Goal: Information Seeking & Learning: Learn about a topic

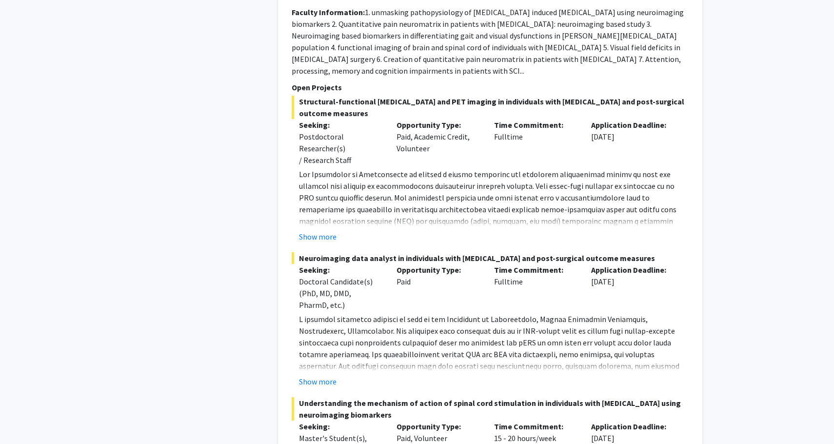
scroll to position [2199, 0]
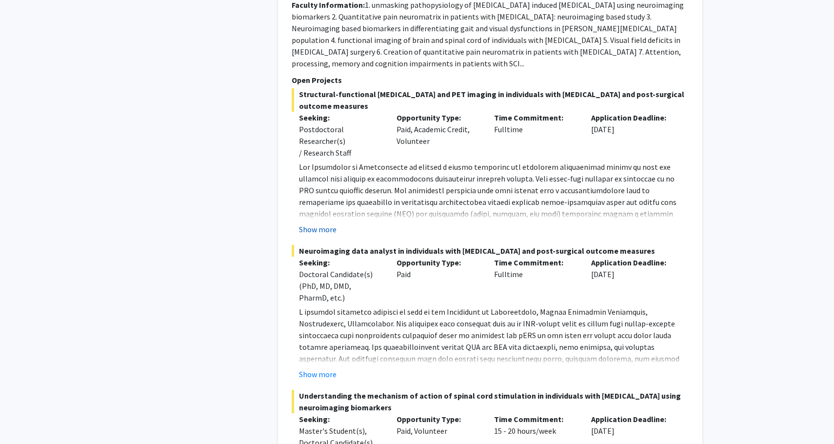
click at [319, 223] on button "Show more" at bounding box center [318, 229] width 38 height 12
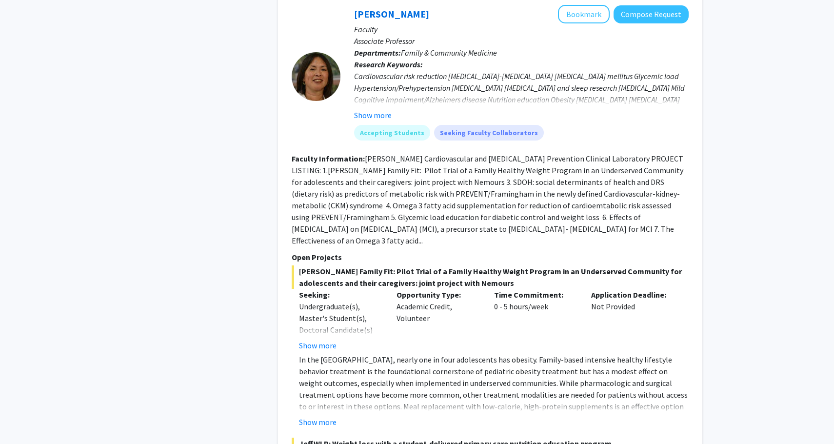
scroll to position [4301, 0]
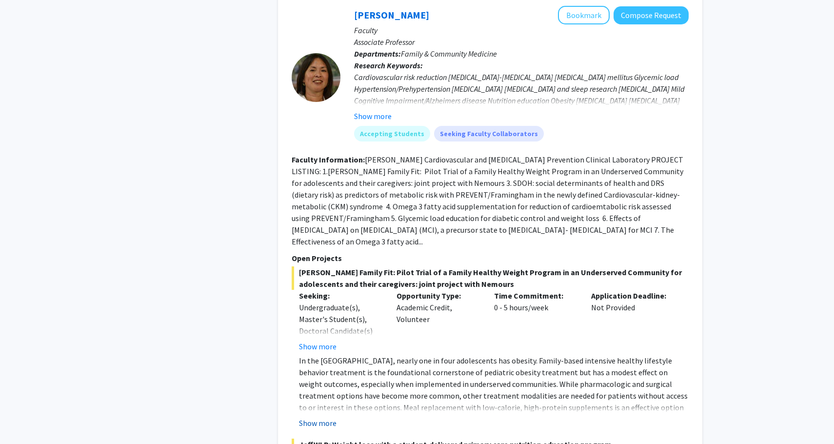
click at [325, 417] on button "Show more" at bounding box center [318, 423] width 38 height 12
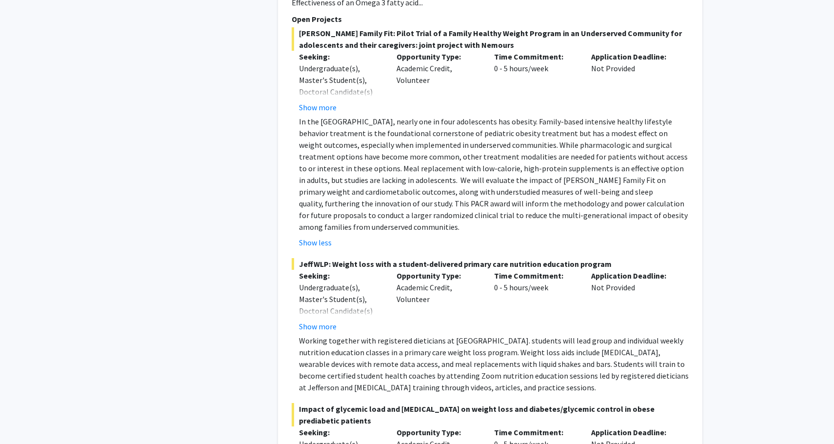
scroll to position [4414, 0]
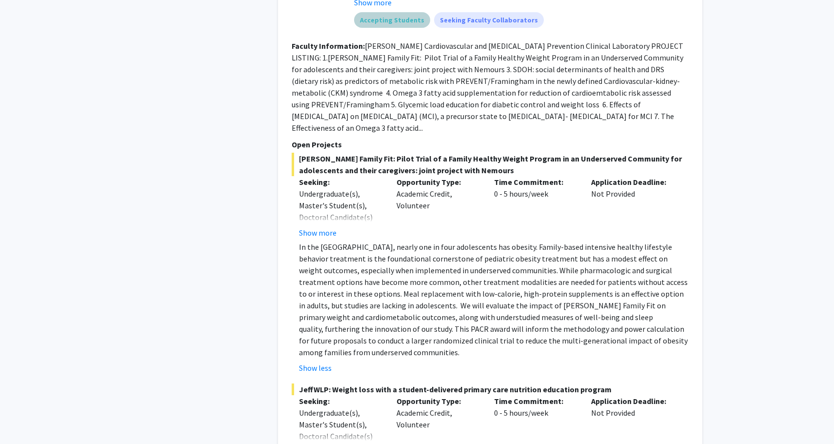
click at [595, 16] on div "Accepting Students Seeking Faculty Collaborators" at bounding box center [521, 20] width 338 height 20
click at [327, 227] on button "Show more" at bounding box center [318, 233] width 38 height 12
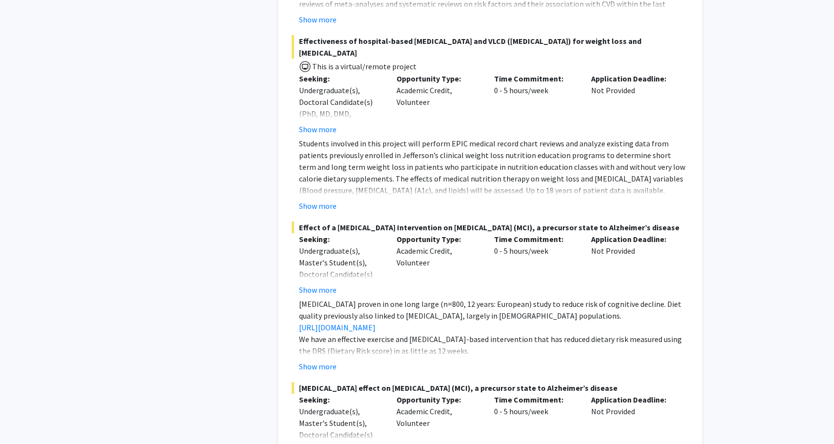
scroll to position [5496, 0]
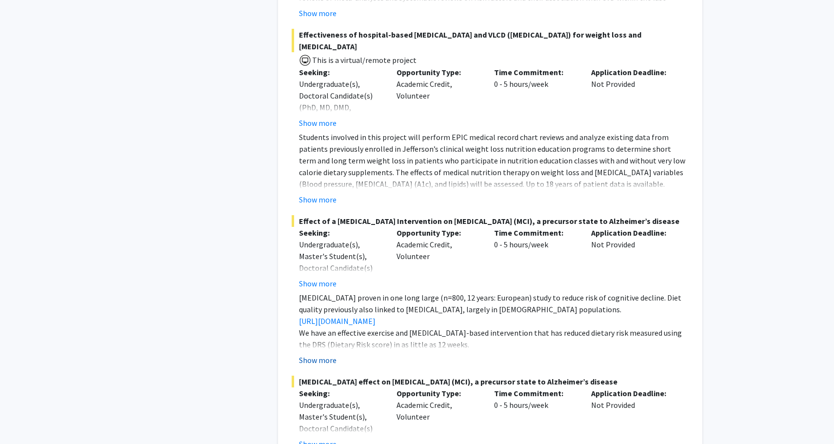
click at [321, 354] on button "Show more" at bounding box center [318, 360] width 38 height 12
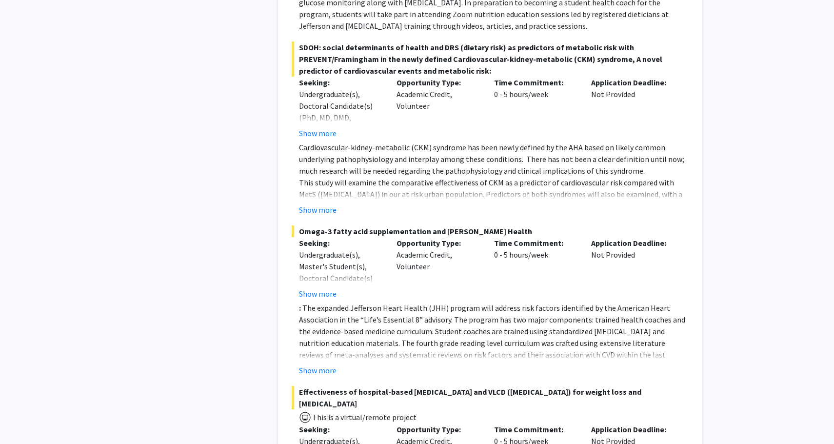
scroll to position [5176, 0]
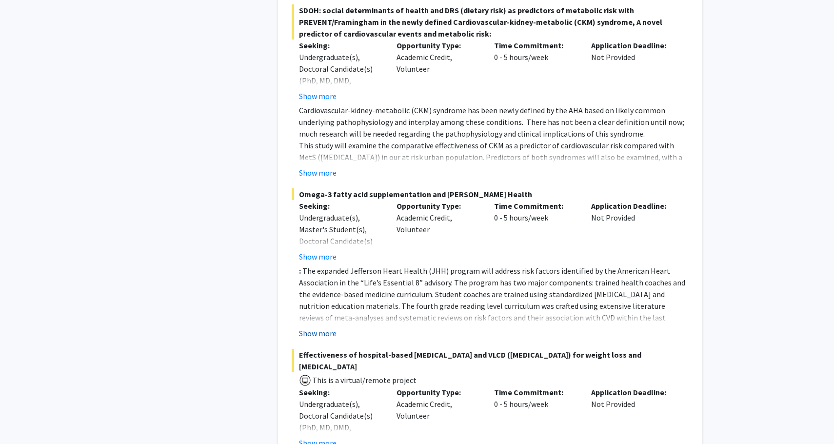
click at [323, 327] on button "Show more" at bounding box center [318, 333] width 38 height 12
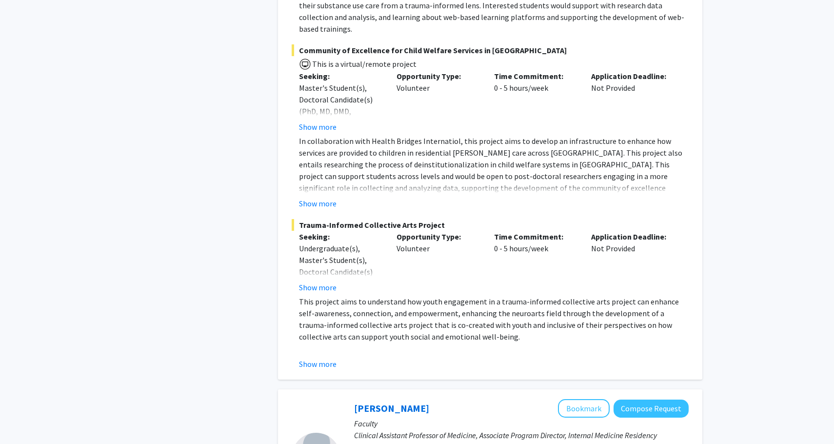
scroll to position [6802, 0]
click at [446, 295] on p "This project aims to understand how youth engagement in a trauma-informed colle…" at bounding box center [494, 318] width 390 height 47
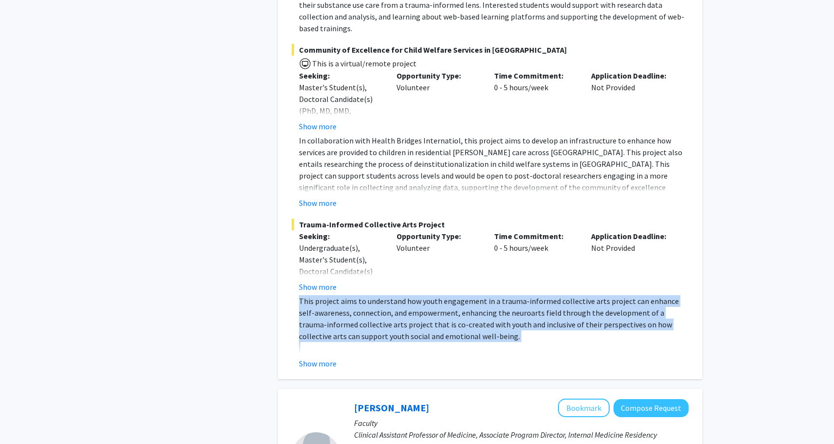
click at [446, 295] on p "This project aims to understand how youth engagement in a trauma-informed colle…" at bounding box center [494, 318] width 390 height 47
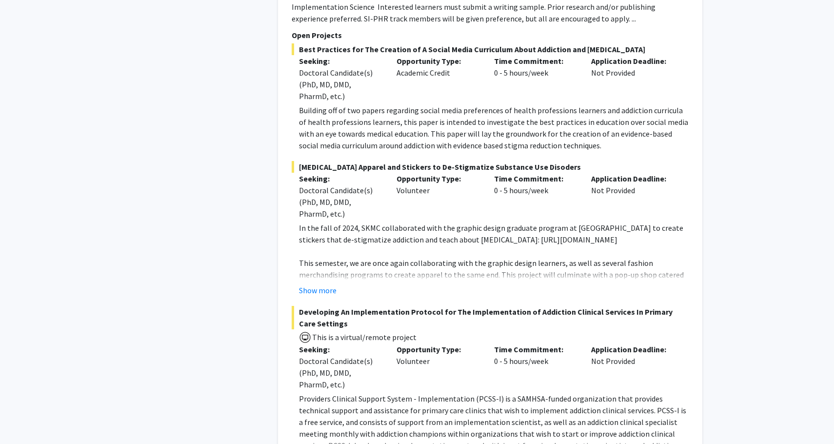
scroll to position [7857, 0]
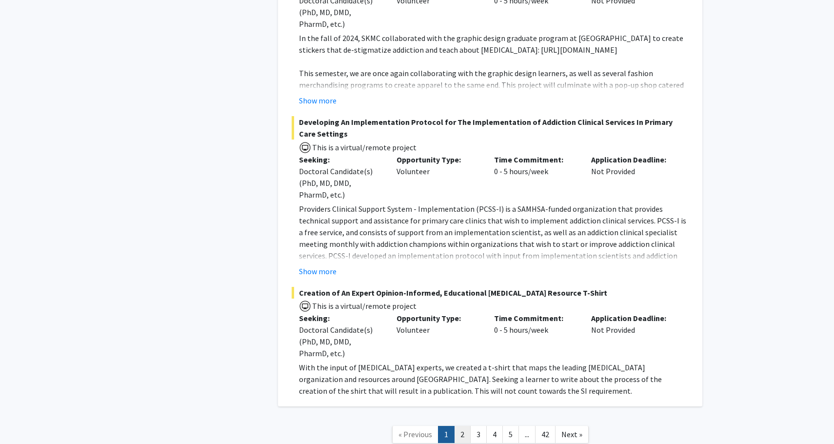
click at [459, 426] on link "2" at bounding box center [462, 434] width 17 height 17
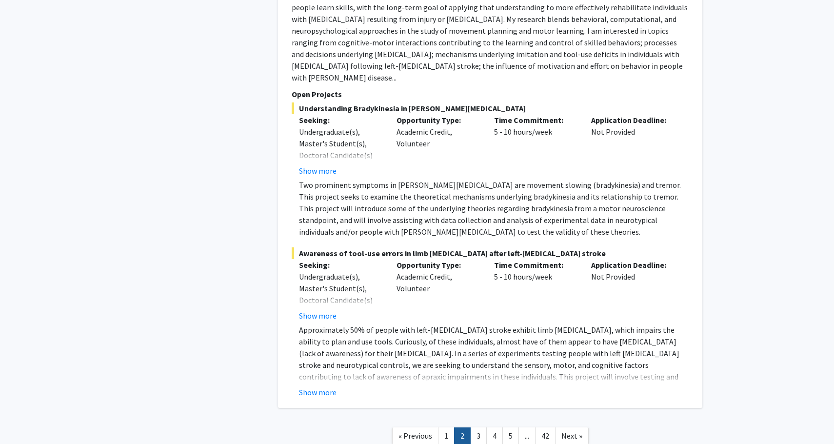
scroll to position [4409, 0]
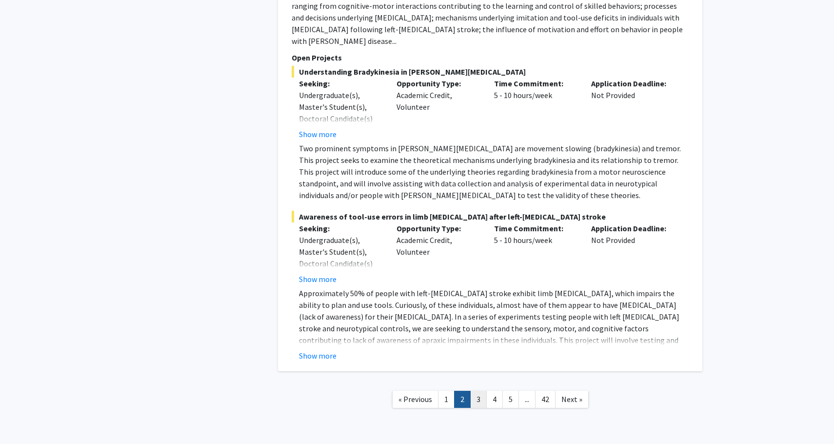
click at [477, 391] on link "3" at bounding box center [478, 399] width 17 height 17
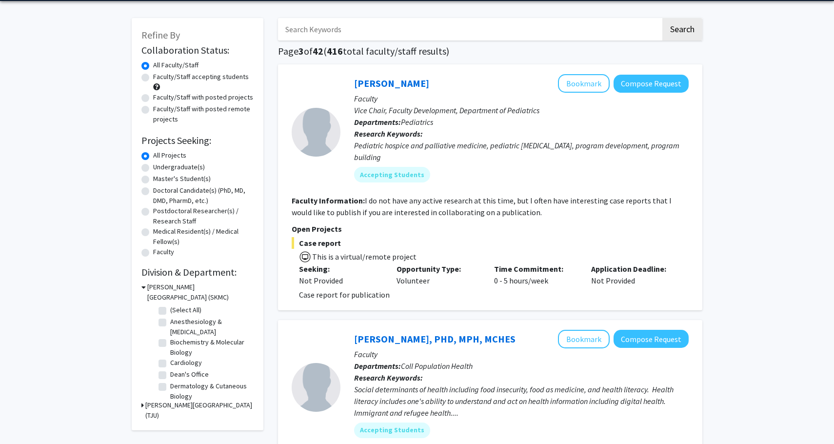
scroll to position [37, 0]
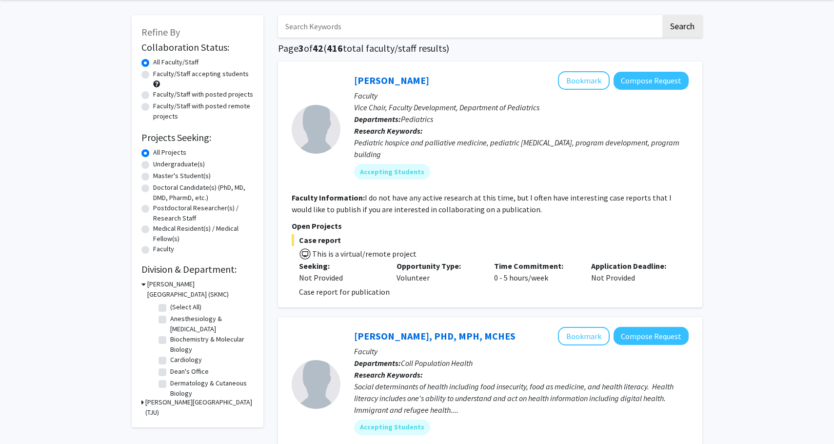
drag, startPoint x: 399, startPoint y: 81, endPoint x: 582, endPoint y: 0, distance: 199.5
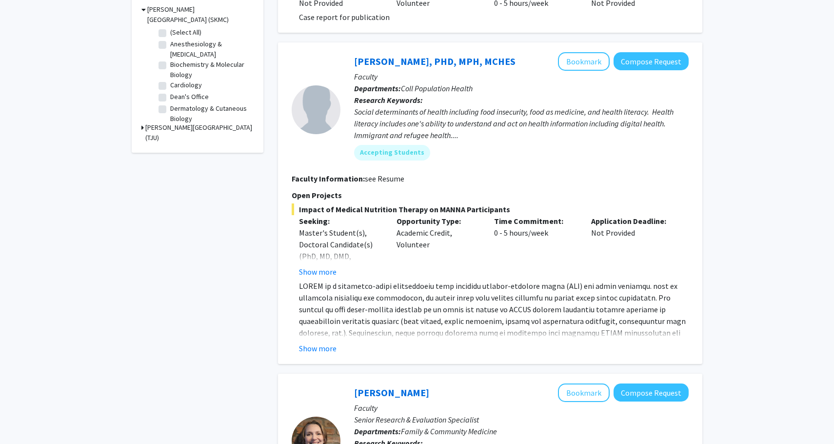
scroll to position [310, 0]
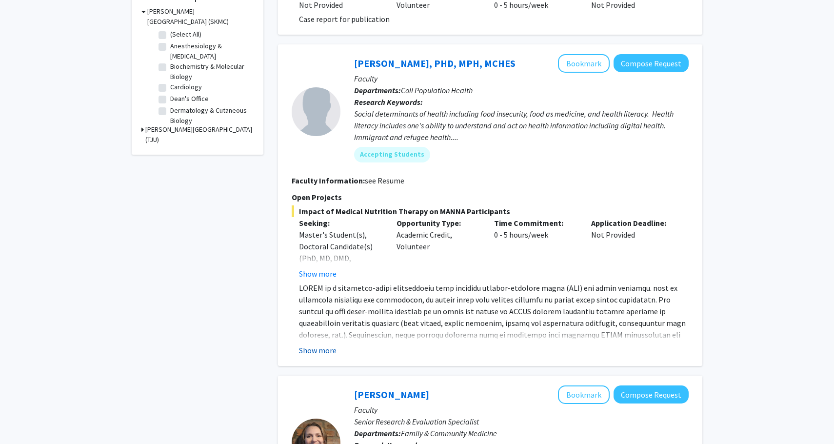
click at [329, 350] on button "Show more" at bounding box center [318, 350] width 38 height 12
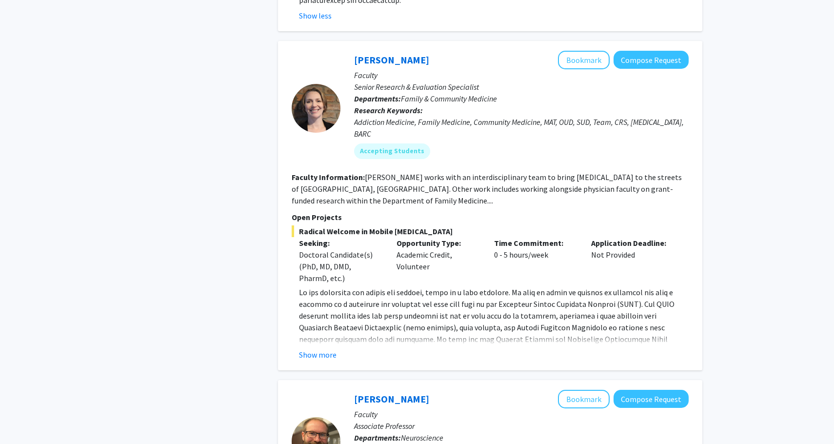
scroll to position [719, 0]
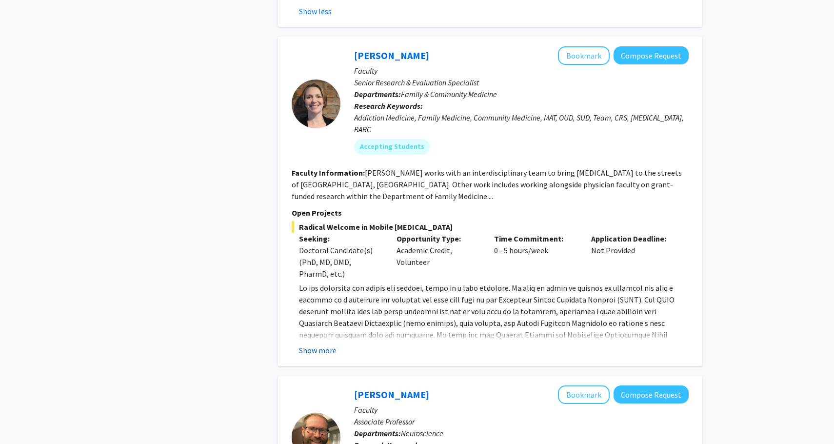
click at [331, 351] on button "Show more" at bounding box center [318, 350] width 38 height 12
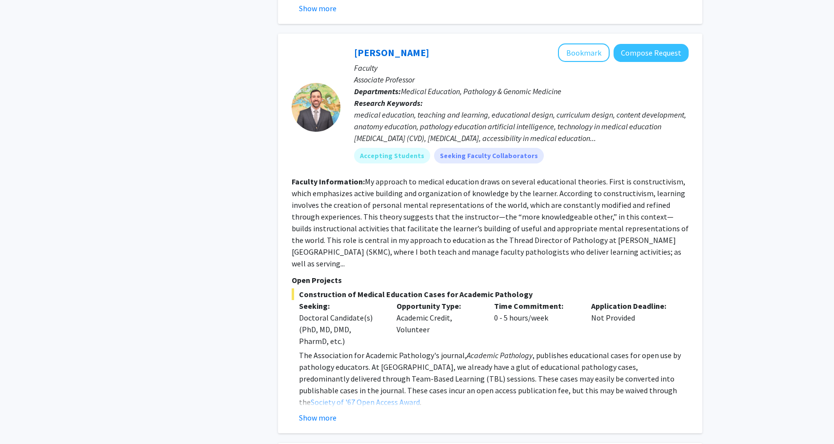
scroll to position [1476, 0]
click at [321, 411] on button "Show more" at bounding box center [318, 417] width 38 height 12
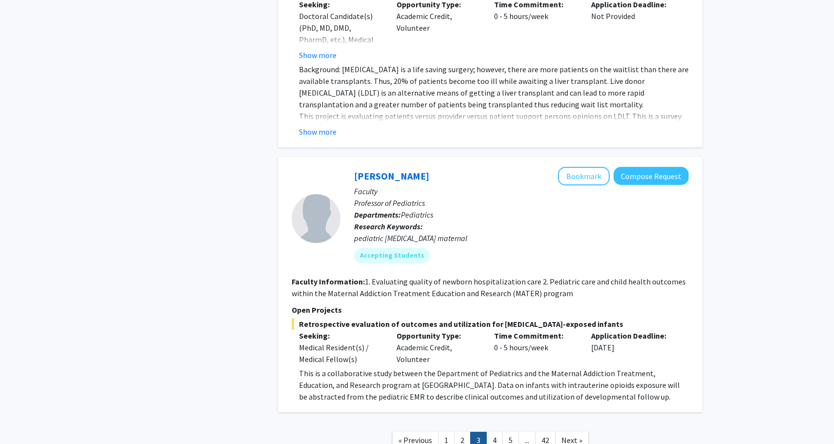
scroll to position [3652, 0]
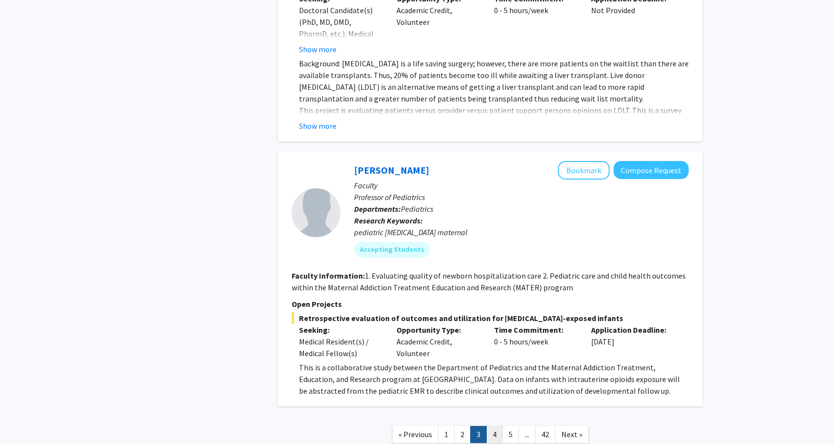
click at [489, 426] on link "4" at bounding box center [494, 434] width 17 height 17
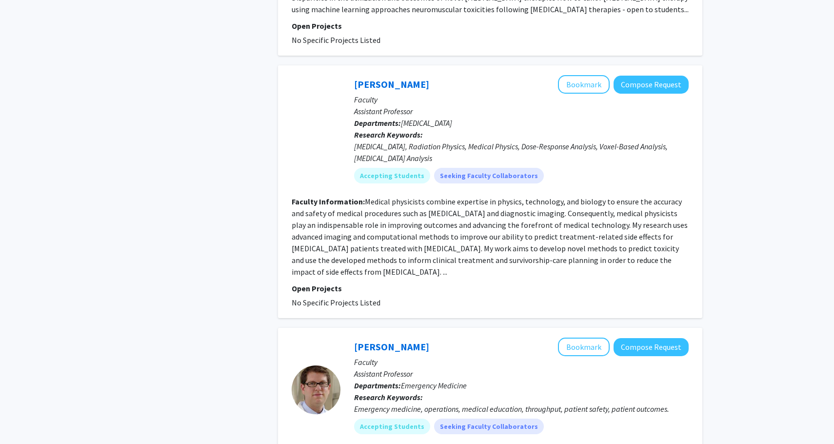
scroll to position [2479, 0]
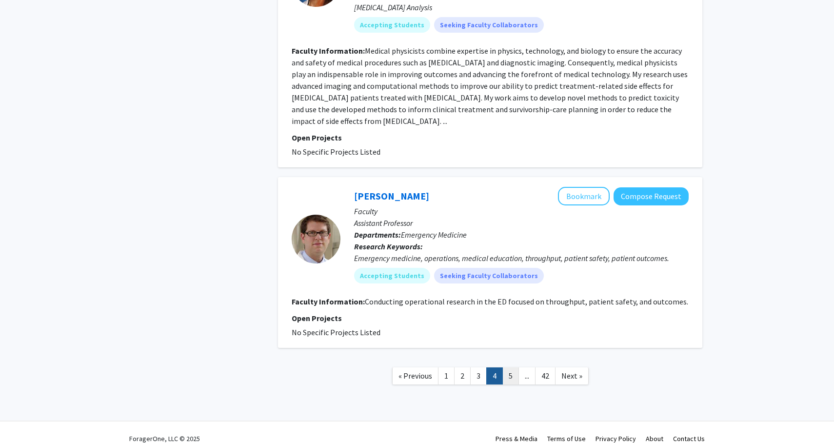
click at [511, 371] on link "5" at bounding box center [510, 375] width 17 height 17
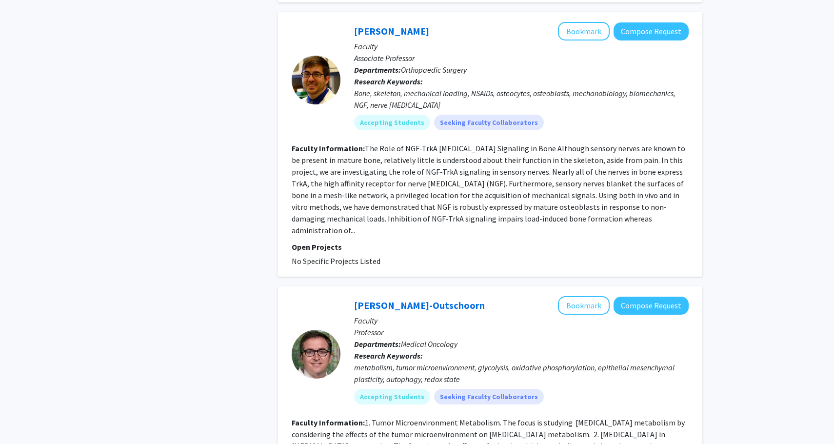
scroll to position [2016, 0]
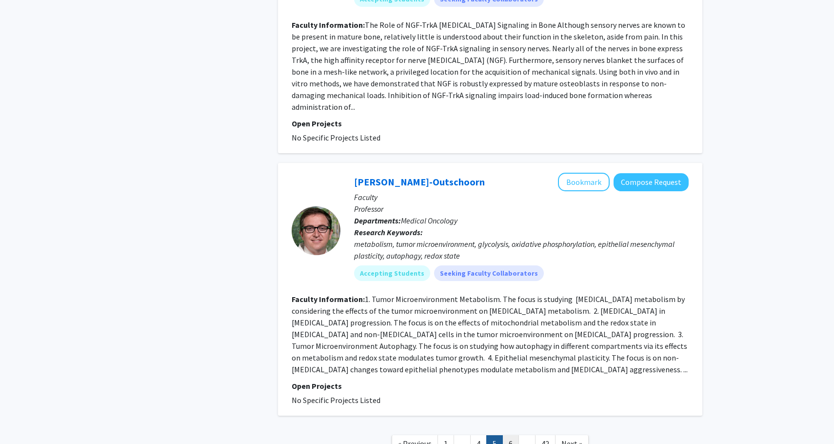
click at [510, 435] on link "6" at bounding box center [510, 443] width 17 height 17
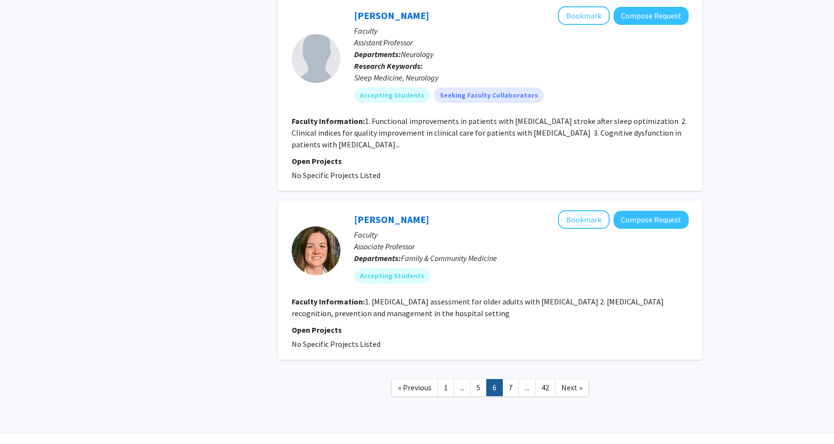
scroll to position [1792, 0]
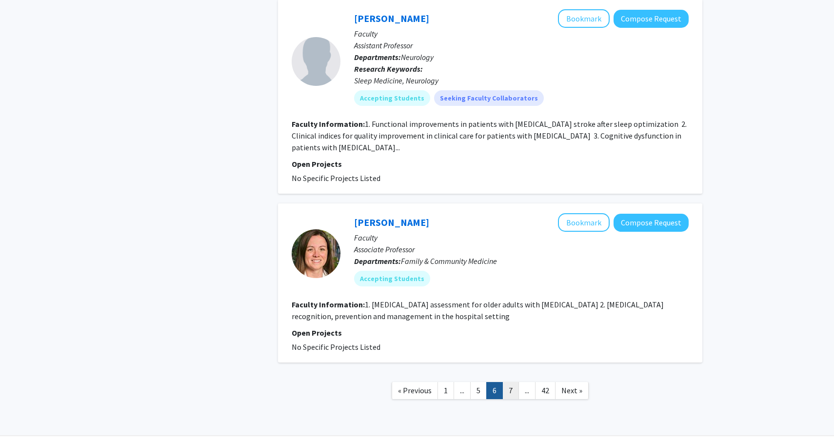
click at [510, 382] on link "7" at bounding box center [510, 390] width 17 height 17
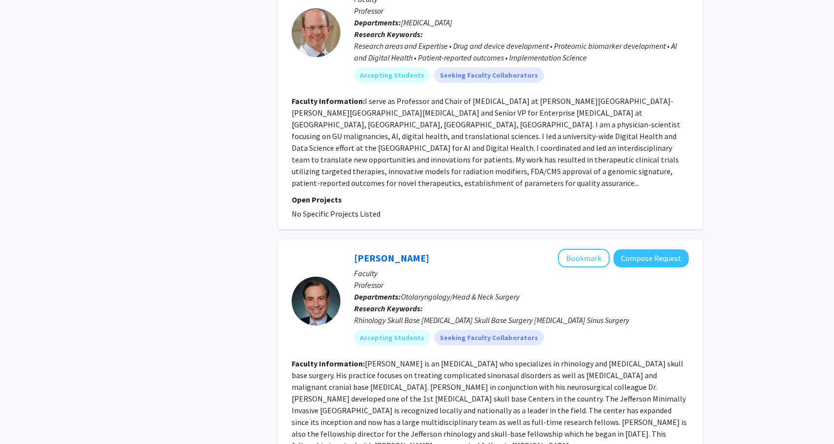
scroll to position [1074, 0]
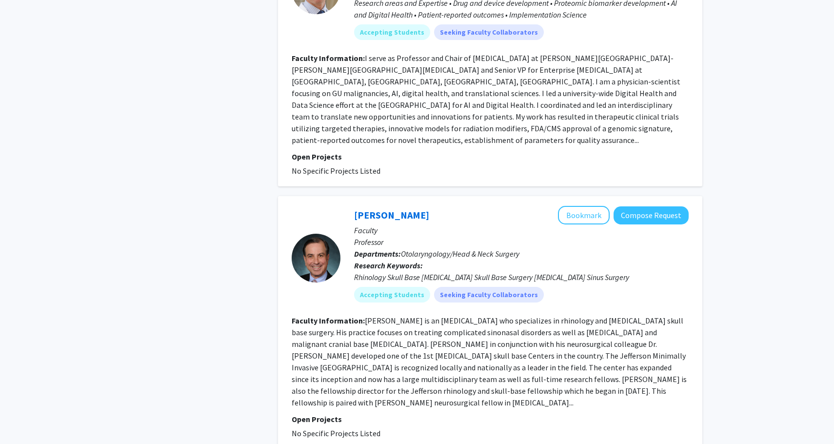
click at [520, 324] on fg-read-more "[PERSON_NAME] is an [MEDICAL_DATA] who specializes in rhinology and [MEDICAL_DA…" at bounding box center [489, 362] width 395 height 92
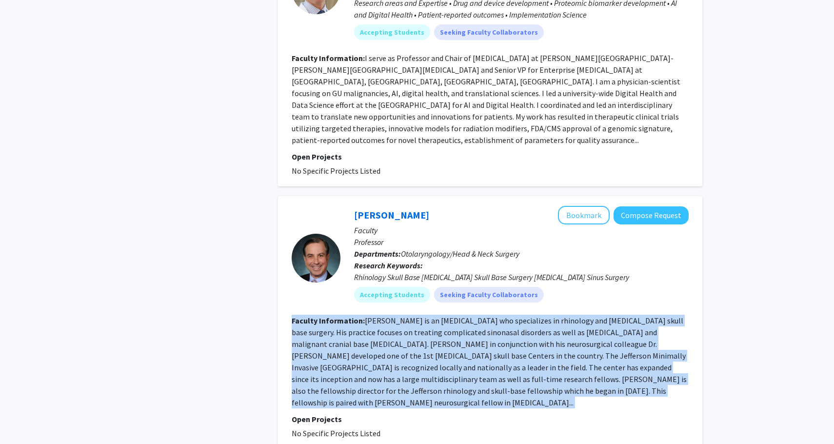
click at [520, 324] on fg-read-more "[PERSON_NAME] is an [MEDICAL_DATA] who specializes in rhinology and [MEDICAL_DA…" at bounding box center [489, 362] width 395 height 92
click at [520, 338] on section "Faculty Information: [PERSON_NAME] is an [MEDICAL_DATA] who specializes in rhin…" at bounding box center [490, 362] width 397 height 94
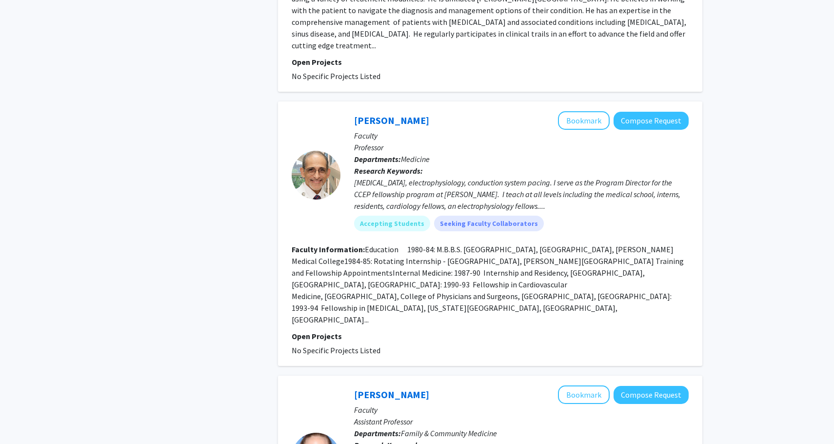
scroll to position [2099, 0]
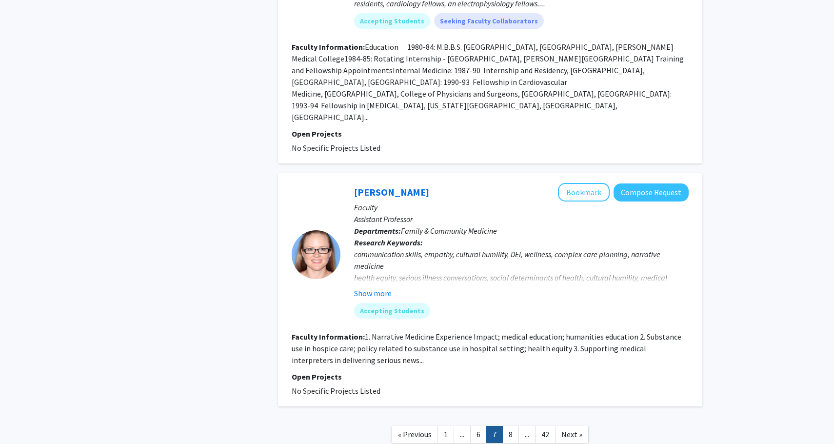
click at [518, 426] on link "..." at bounding box center [526, 434] width 17 height 17
click at [517, 426] on link "8" at bounding box center [510, 434] width 17 height 17
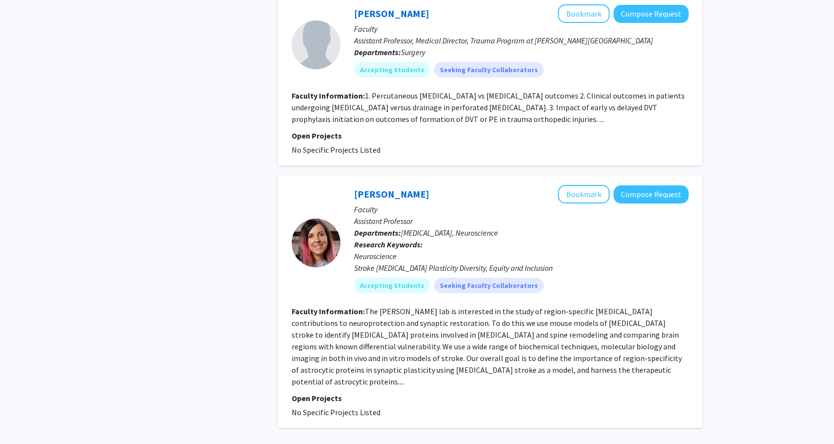
scroll to position [1978, 0]
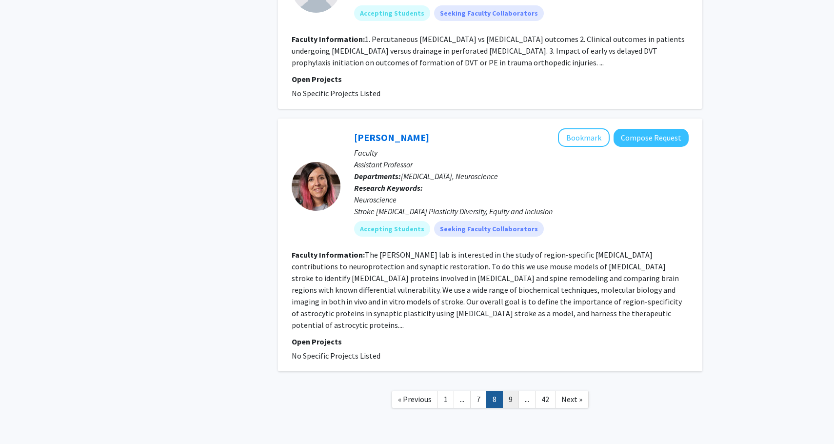
click at [514, 391] on link "9" at bounding box center [510, 399] width 17 height 17
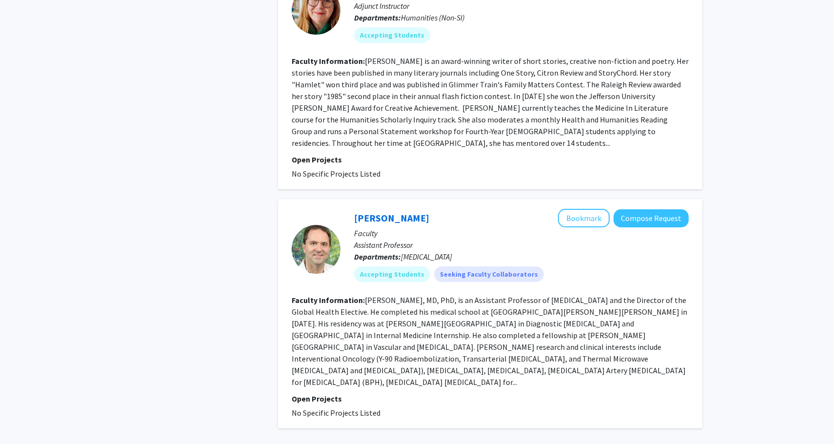
scroll to position [1994, 0]
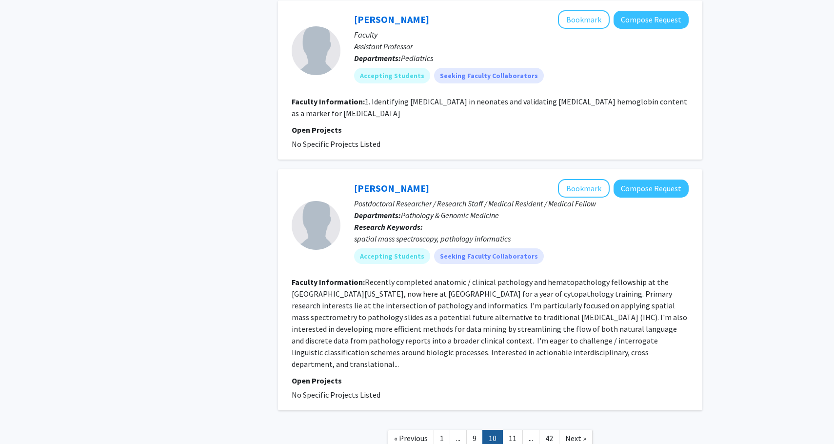
scroll to position [1721, 0]
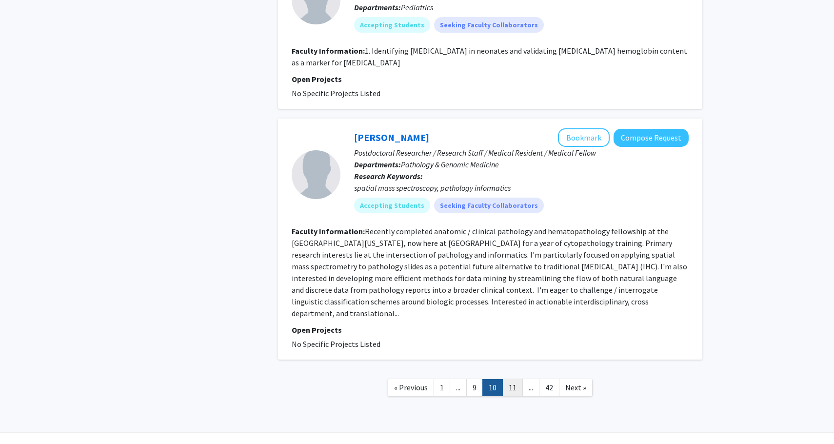
click at [511, 379] on link "11" at bounding box center [512, 387] width 20 height 17
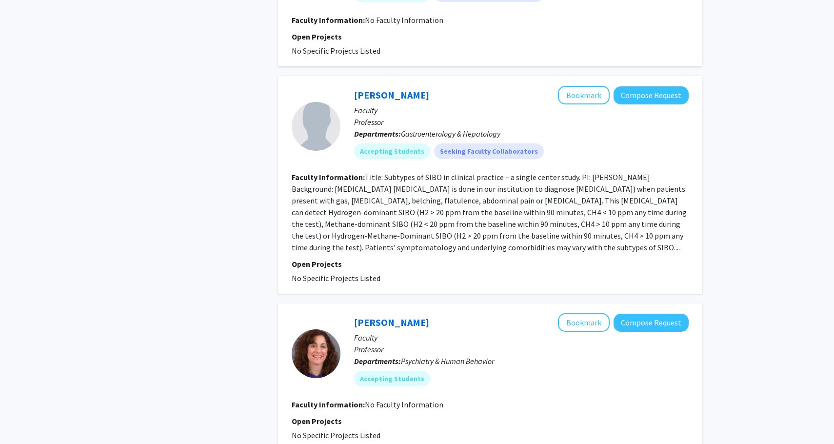
scroll to position [1212, 0]
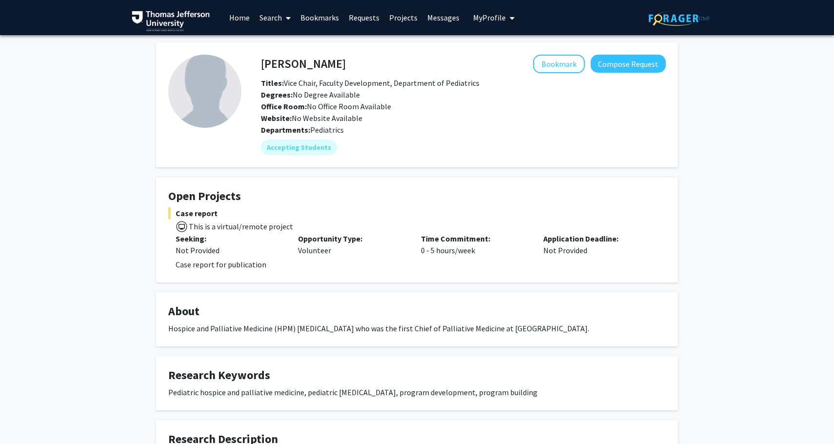
click at [301, 68] on h4 "[PERSON_NAME]" at bounding box center [303, 64] width 85 height 18
copy h4 "[PERSON_NAME]"
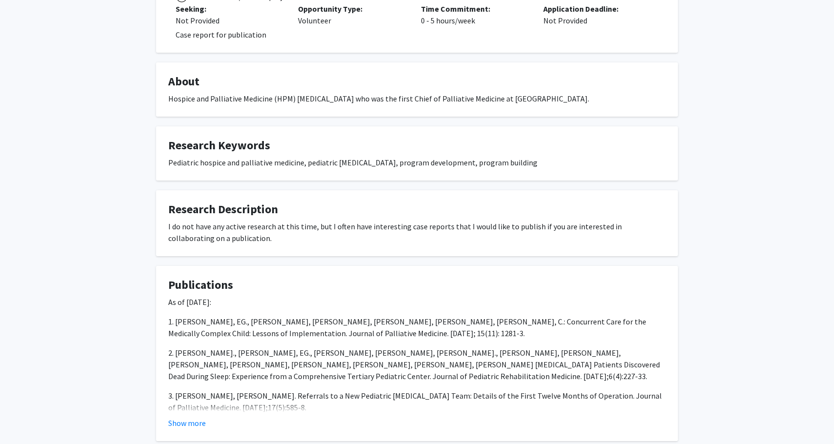
scroll to position [554, 0]
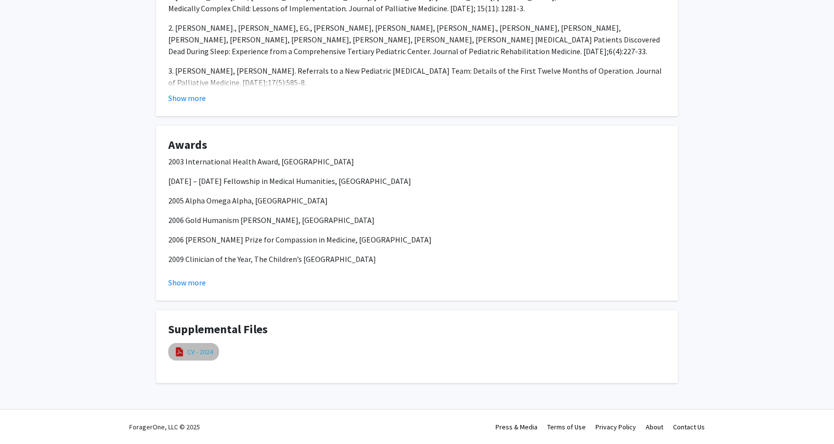
click at [198, 349] on link "CV - 2024" at bounding box center [200, 352] width 26 height 10
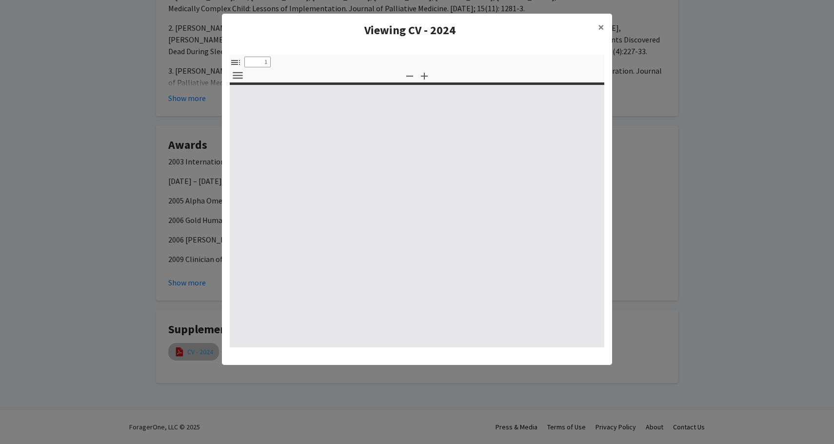
select select "custom"
type input "0"
select select "custom"
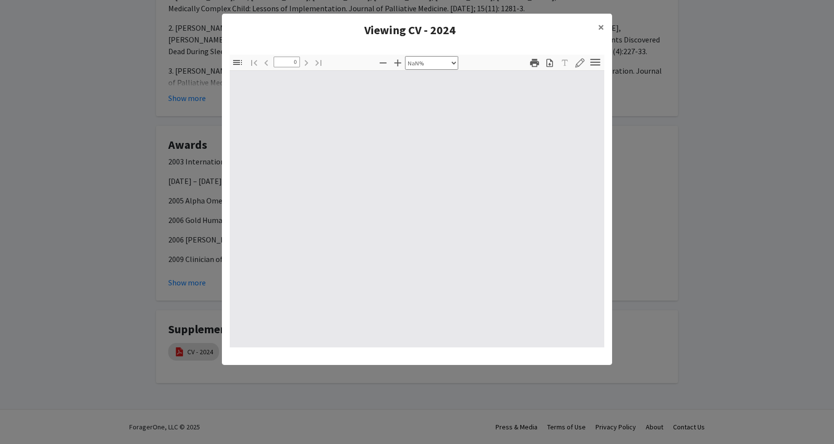
type input "1"
select select "auto"
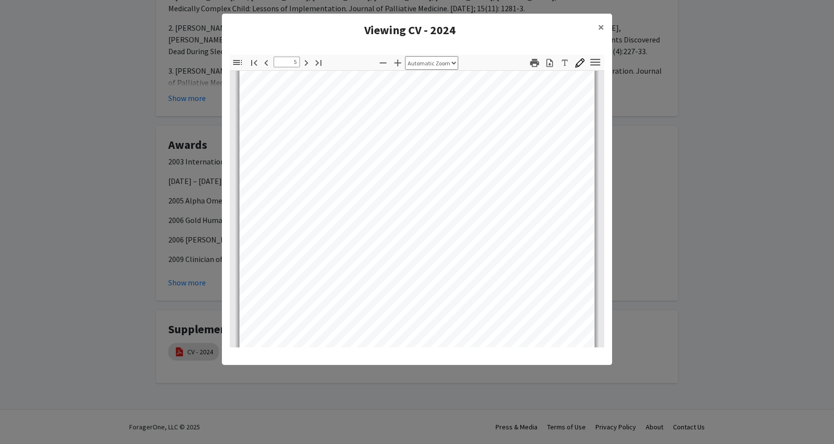
scroll to position [2002, 0]
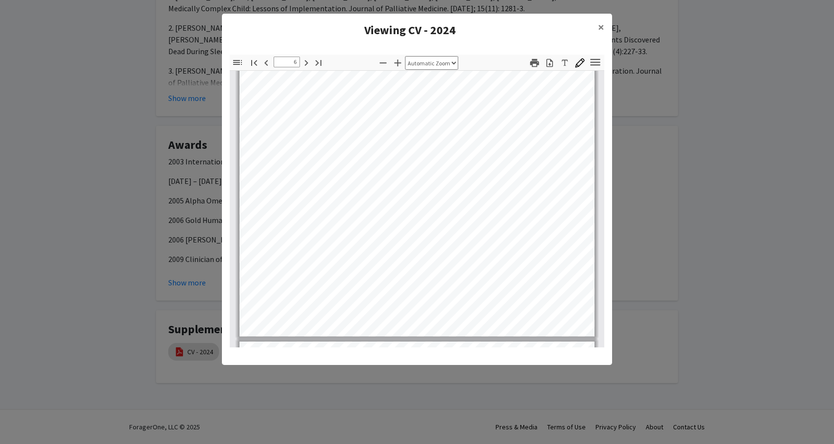
type input "7"
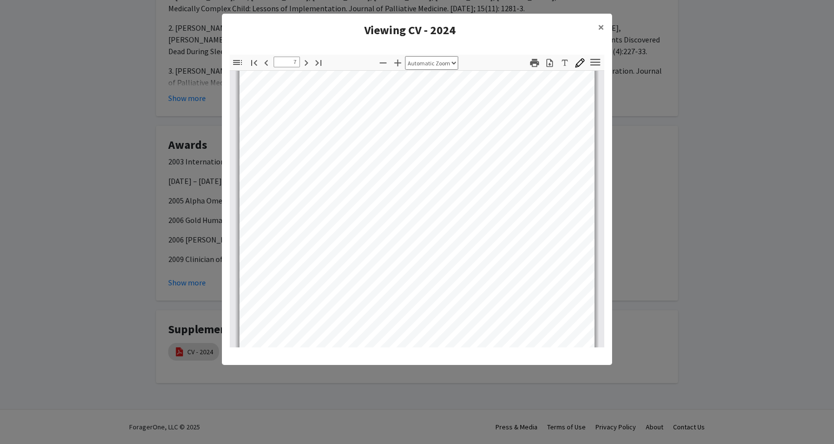
scroll to position [2926, 0]
click at [600, 28] on span "×" at bounding box center [601, 27] width 6 height 15
